Goal: Task Accomplishment & Management: Use online tool/utility

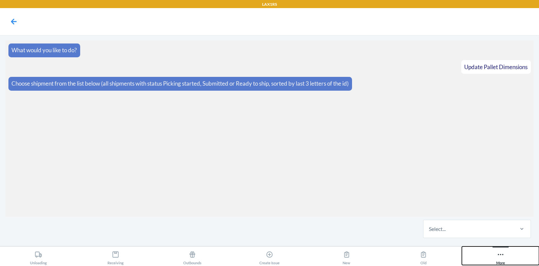
click at [509, 248] on button "More" at bounding box center [500, 255] width 77 height 19
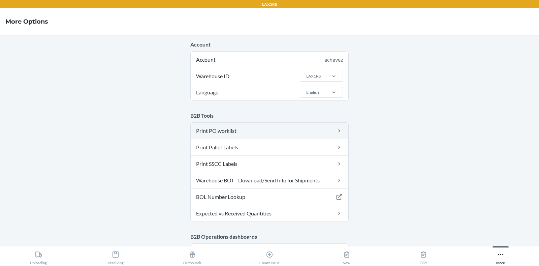
click at [243, 135] on link "Print PO worklist" at bounding box center [270, 131] width 158 height 16
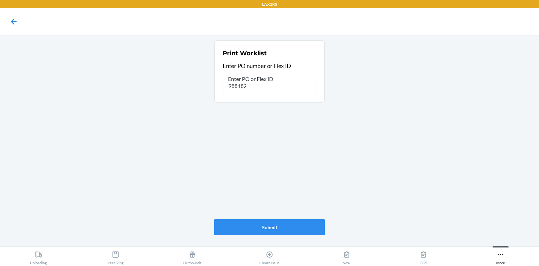
type input "9881827"
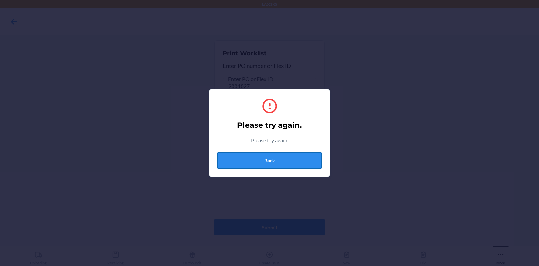
click at [278, 152] on button "Back" at bounding box center [269, 160] width 104 height 16
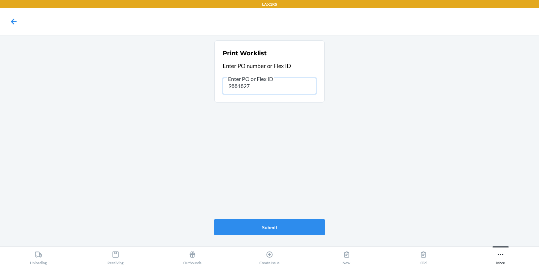
click at [242, 87] on input "9881827" at bounding box center [270, 86] width 94 height 16
click at [289, 126] on div "Print Worklist Enter PO number or Flex ID Enter PO or Flex ID 9881827 Submit" at bounding box center [269, 138] width 110 height 200
click at [234, 83] on input "9881827" at bounding box center [270, 86] width 94 height 16
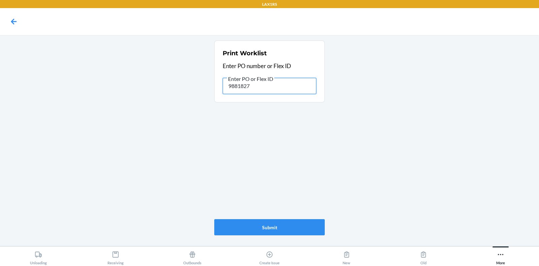
click at [234, 83] on input "9881827" at bounding box center [270, 86] width 94 height 16
paste input "902159"
type input "9902159"
click at [254, 87] on input "9902159" at bounding box center [270, 86] width 94 height 16
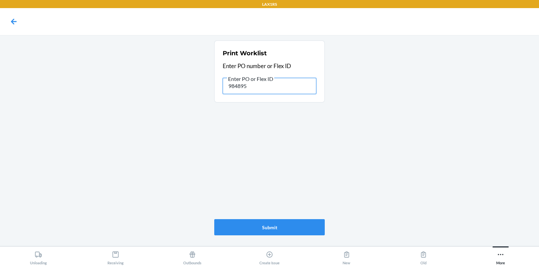
type input "9848955"
click at [259, 90] on input "9848955" at bounding box center [270, 86] width 94 height 16
paste input "89592"
type input "9889592"
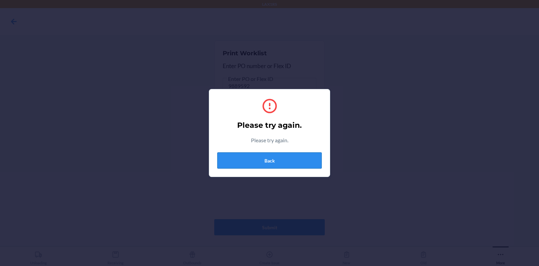
click at [252, 166] on button "Back" at bounding box center [269, 160] width 104 height 16
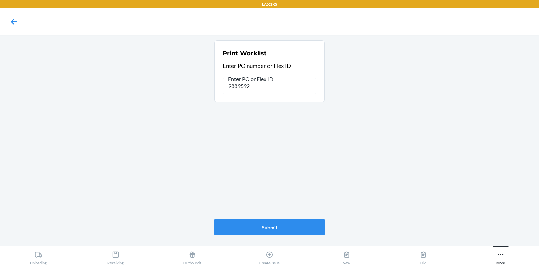
click at [512, 142] on main "Print Worklist Enter PO number or Flex ID Enter PO or Flex ID 9889592 Submit" at bounding box center [269, 140] width 539 height 211
click at [254, 90] on input "9889592" at bounding box center [270, 86] width 94 height 16
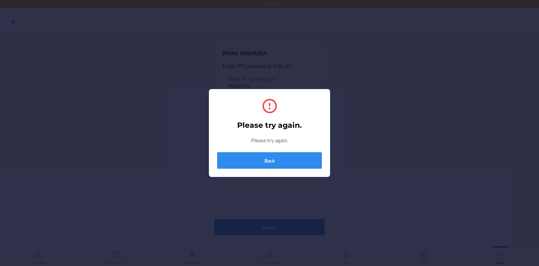
click at [256, 162] on button "Back" at bounding box center [269, 160] width 104 height 16
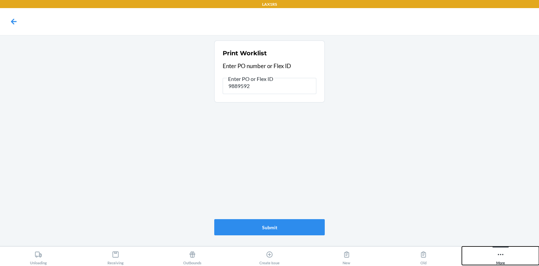
click at [488, 260] on button "More" at bounding box center [500, 255] width 77 height 19
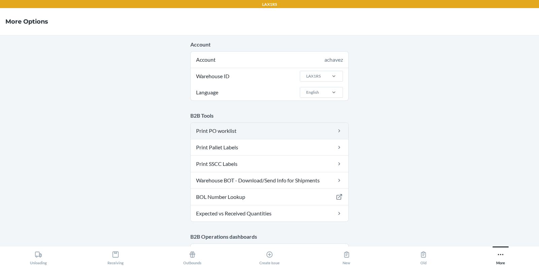
click at [234, 133] on link "Print PO worklist" at bounding box center [270, 131] width 158 height 16
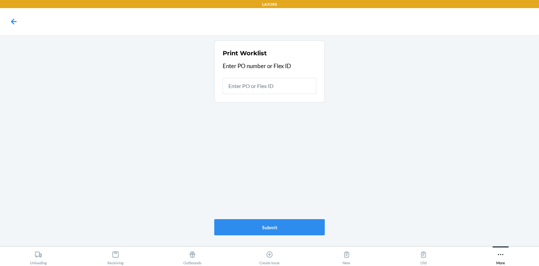
type input "9889592"
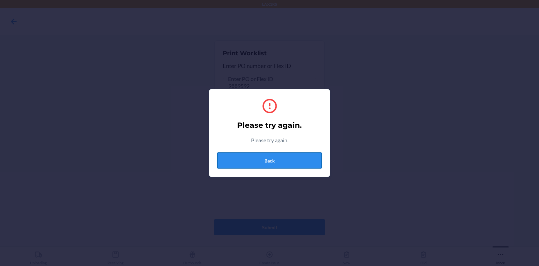
click at [277, 158] on button "Back" at bounding box center [269, 160] width 104 height 16
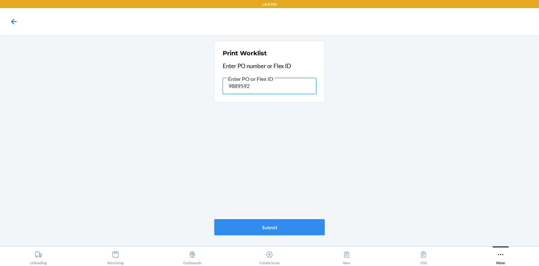
click at [255, 86] on input "9889592" at bounding box center [270, 86] width 94 height 16
paste input "text"
type input "9"
click at [251, 152] on div "Print Worklist Enter PO number or Flex ID Submit" at bounding box center [269, 138] width 110 height 200
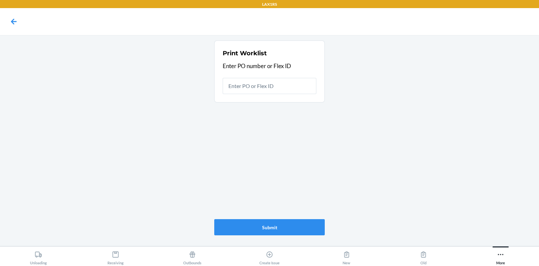
click at [522, 105] on main "Print Worklist Enter PO number or Flex ID Submit" at bounding box center [269, 140] width 539 height 211
